Goal: Task Accomplishment & Management: Use online tool/utility

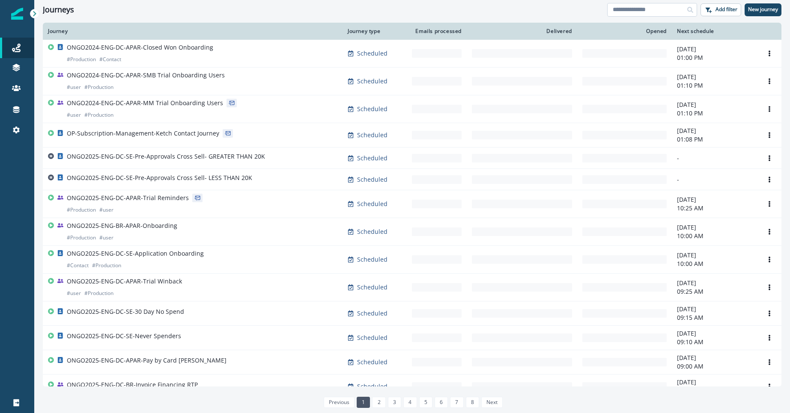
click at [662, 8] on input at bounding box center [652, 10] width 90 height 14
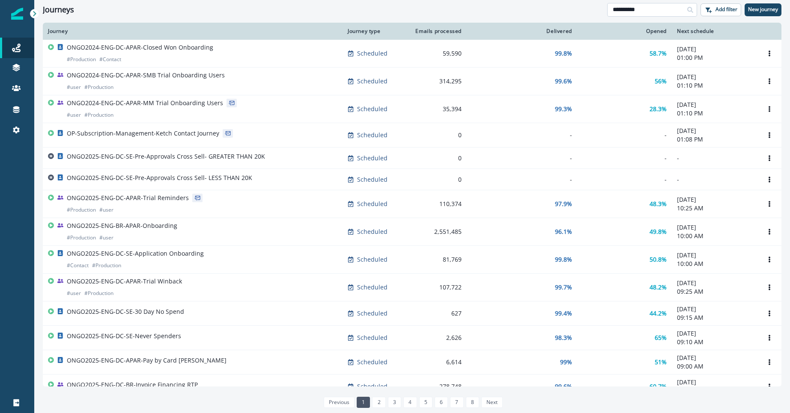
type input "**********"
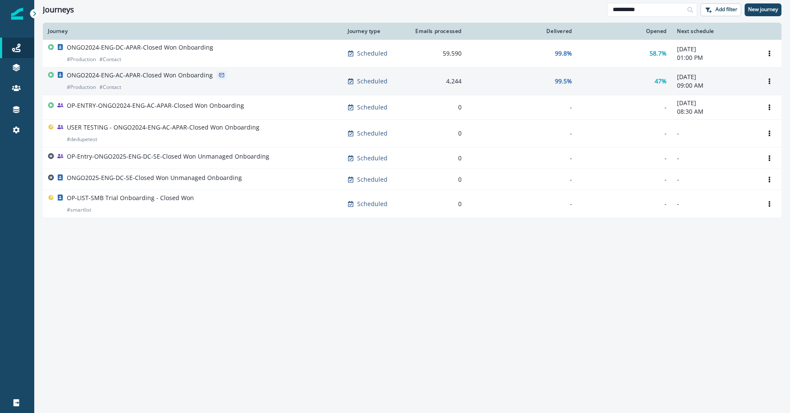
click at [192, 79] on p "ONGO2024-ENG-AC-APAR-Closed Won Onboarding" at bounding box center [140, 75] width 146 height 9
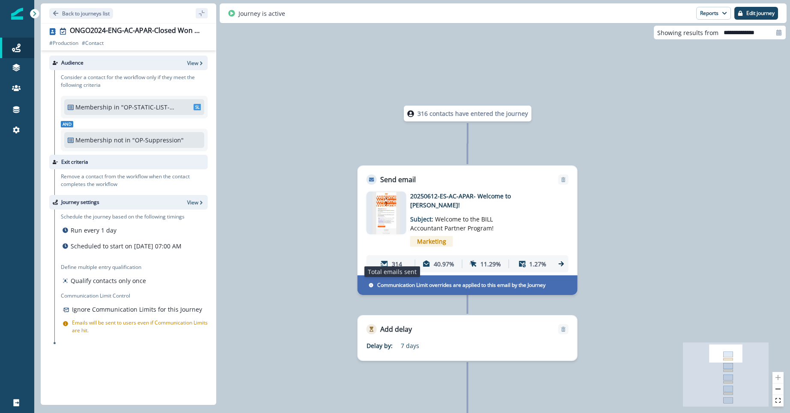
click at [398, 260] on p "314" at bounding box center [397, 264] width 10 height 9
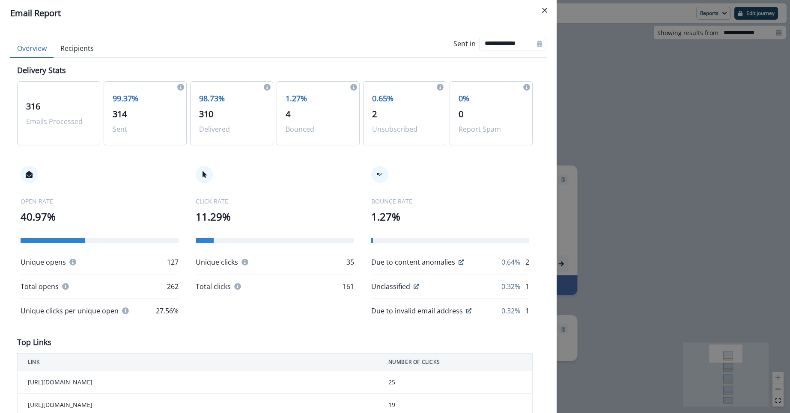
click at [699, 185] on div "**********" at bounding box center [395, 206] width 790 height 413
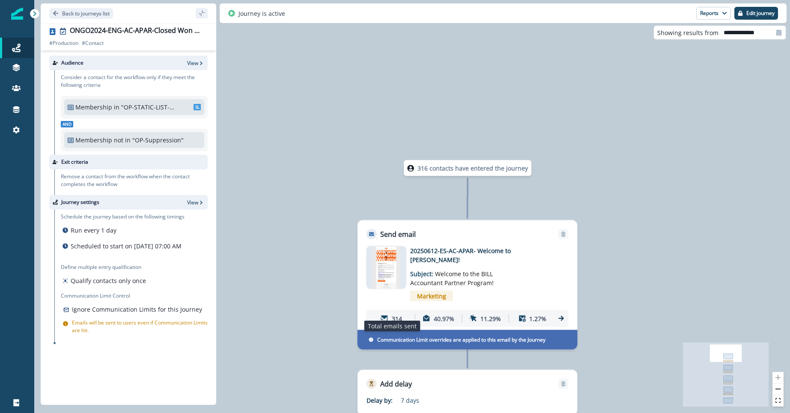
click at [392, 314] on p "314" at bounding box center [397, 318] width 10 height 9
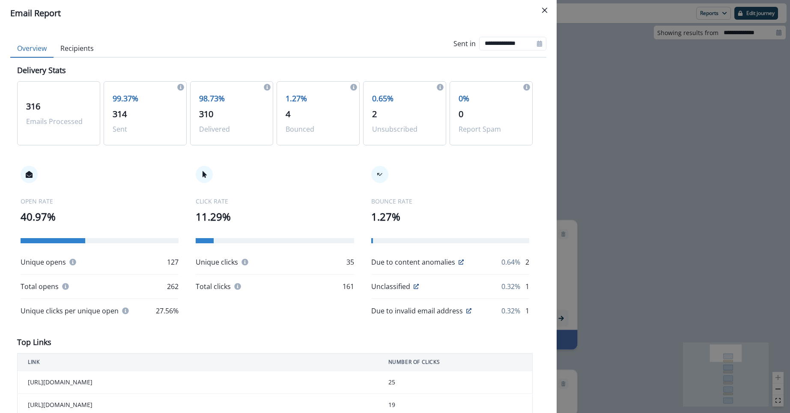
click at [79, 54] on button "Recipients" at bounding box center [76, 49] width 47 height 18
click at [38, 52] on button "Overview" at bounding box center [31, 49] width 43 height 18
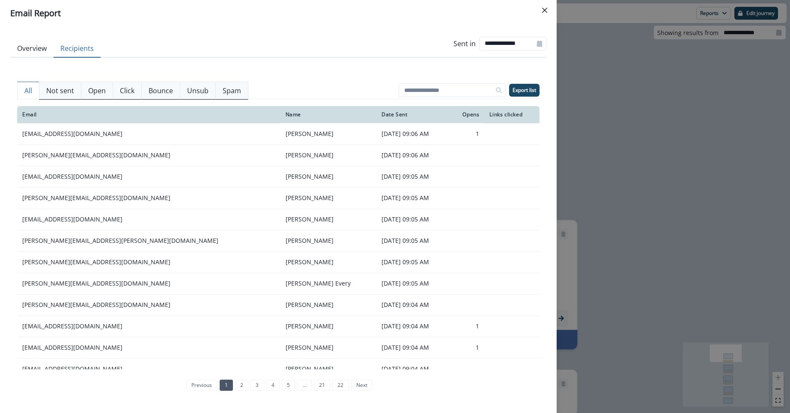
click at [76, 48] on button "Recipients" at bounding box center [76, 49] width 47 height 18
click at [529, 92] on p "Export list" at bounding box center [524, 90] width 24 height 6
click at [99, 90] on p "Open" at bounding box center [97, 91] width 18 height 10
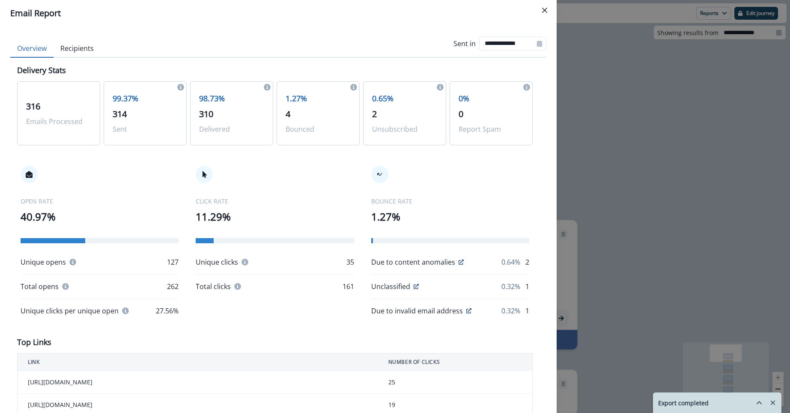
click at [43, 50] on button "Overview" at bounding box center [31, 49] width 43 height 18
click at [632, 163] on div "**********" at bounding box center [395, 206] width 790 height 413
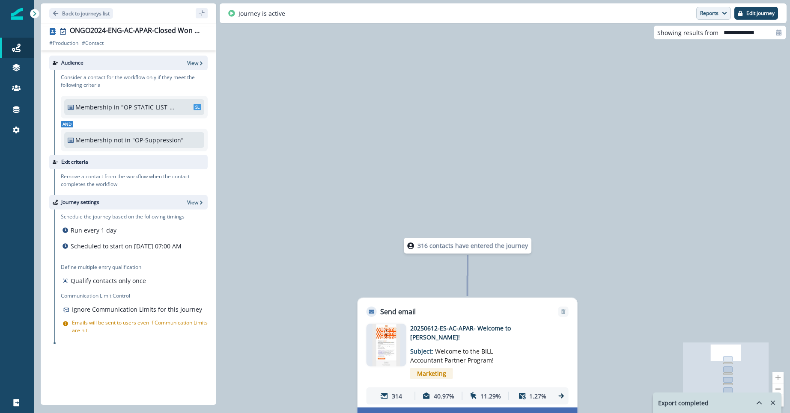
click at [707, 15] on button "Reports" at bounding box center [713, 13] width 35 height 13
click at [683, 32] on p "Email Report" at bounding box center [668, 35] width 42 height 10
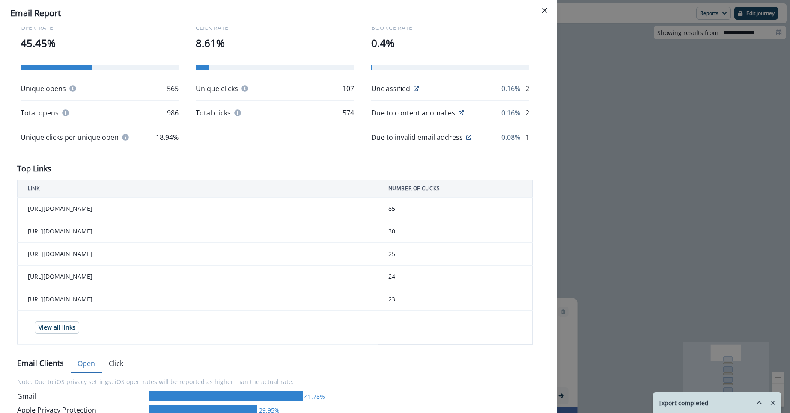
scroll to position [189, 0]
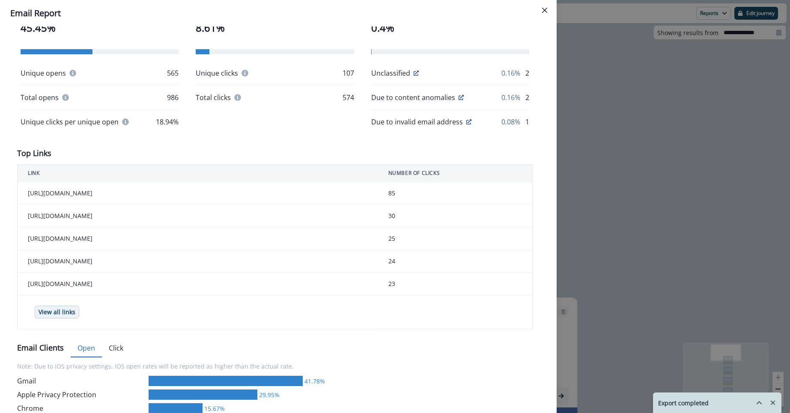
click at [59, 310] on p "View all links" at bounding box center [57, 312] width 37 height 7
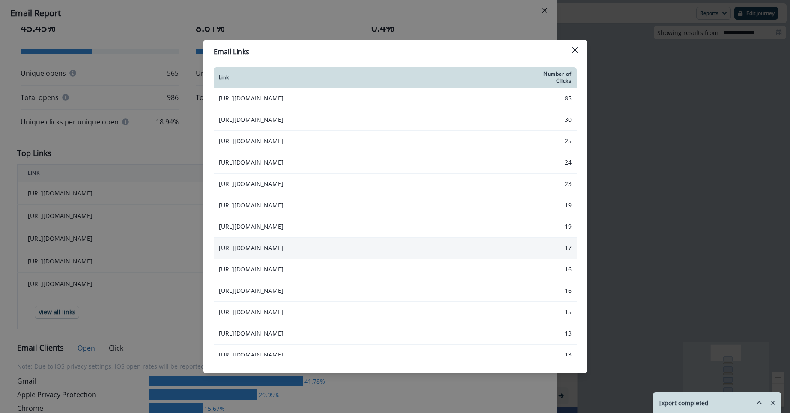
click at [337, 252] on td "[URL][DOMAIN_NAME]" at bounding box center [374, 248] width 321 height 21
drag, startPoint x: 333, startPoint y: 250, endPoint x: 218, endPoint y: 249, distance: 114.7
click at [218, 249] on td "[URL][DOMAIN_NAME]" at bounding box center [374, 248] width 321 height 21
copy td "[URL][DOMAIN_NAME]"
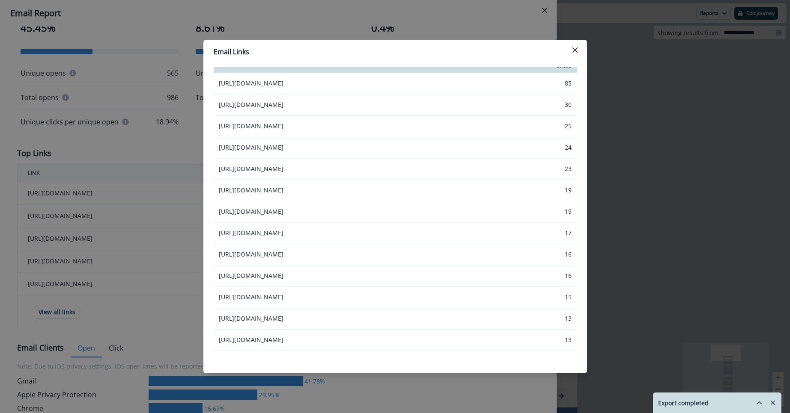
scroll to position [0, 0]
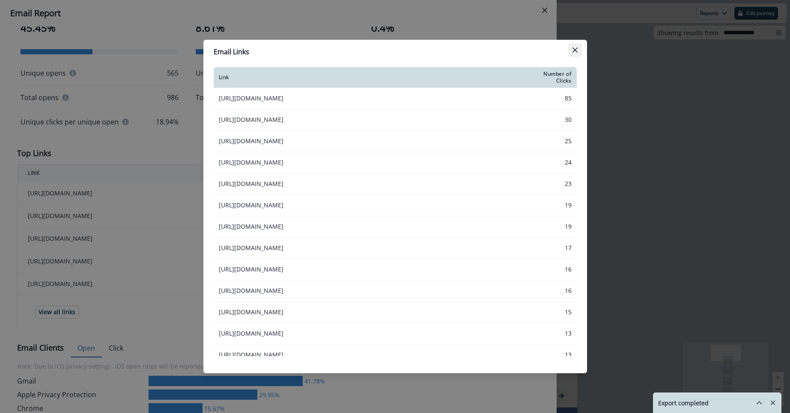
click at [574, 51] on icon "Close" at bounding box center [574, 50] width 5 height 5
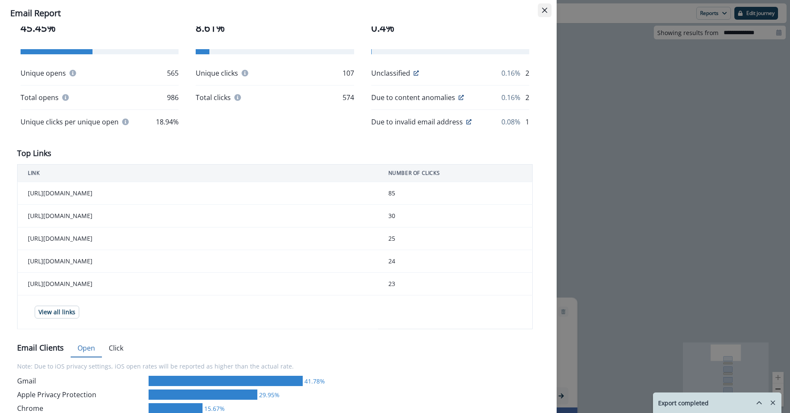
click at [546, 8] on icon "Close" at bounding box center [544, 10] width 5 height 5
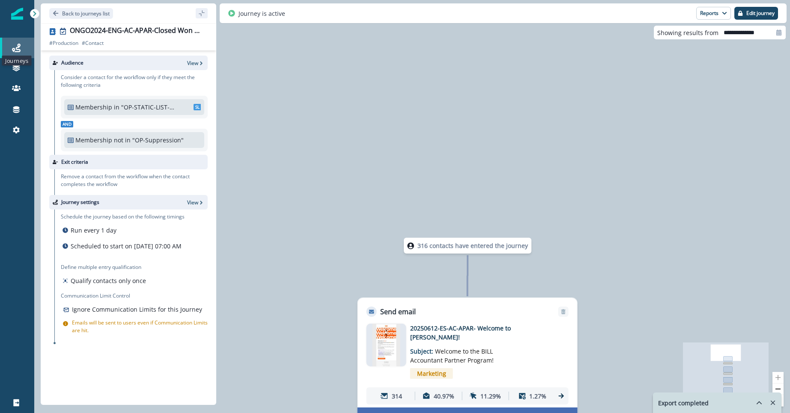
click at [14, 50] on icon at bounding box center [16, 48] width 9 height 9
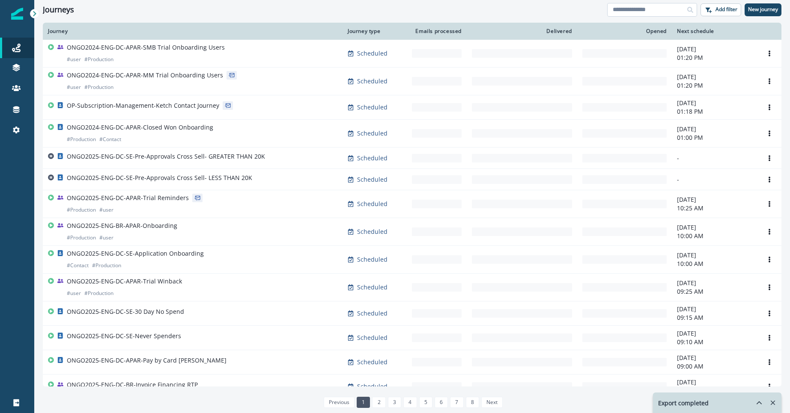
click at [657, 10] on input at bounding box center [652, 10] width 90 height 14
type input "*******"
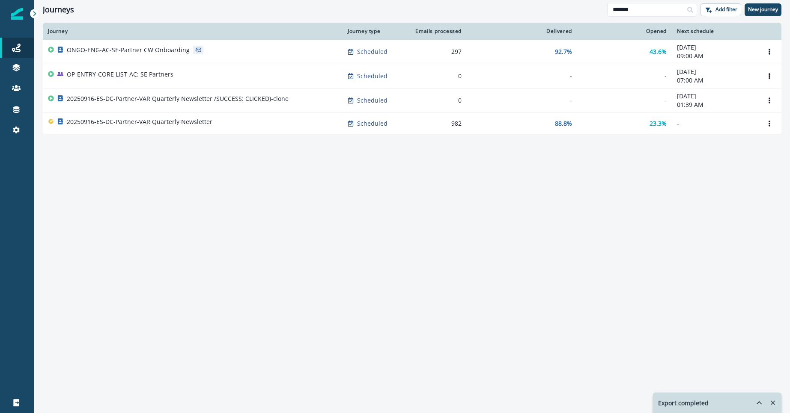
click at [425, 267] on div "Journey Journey type Emails processed Delivered Opened Next schedule ONGO-ENG-A…" at bounding box center [411, 218] width 755 height 390
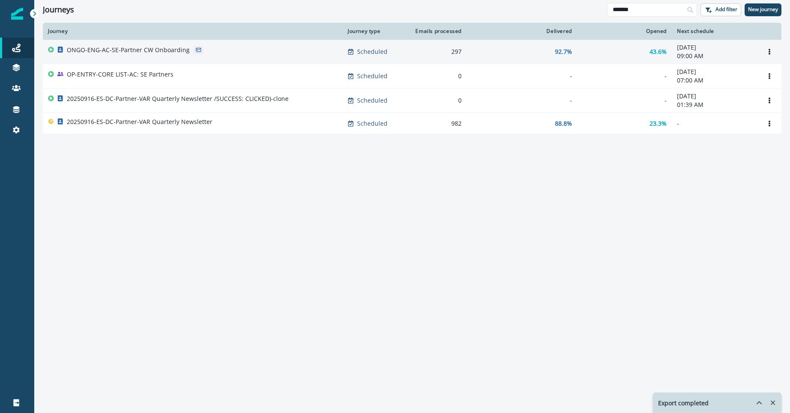
click at [165, 54] on div "ONGO-ENG-AC-SE-Partner CW Onboarding" at bounding box center [128, 52] width 123 height 12
